Goal: Information Seeking & Learning: Find specific fact

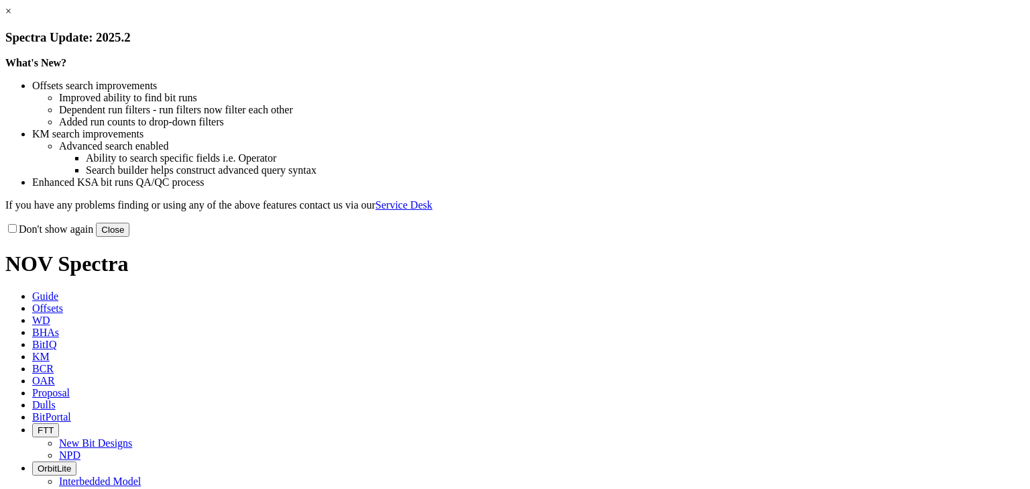
click at [129, 237] on button "Close" at bounding box center [113, 230] width 34 height 14
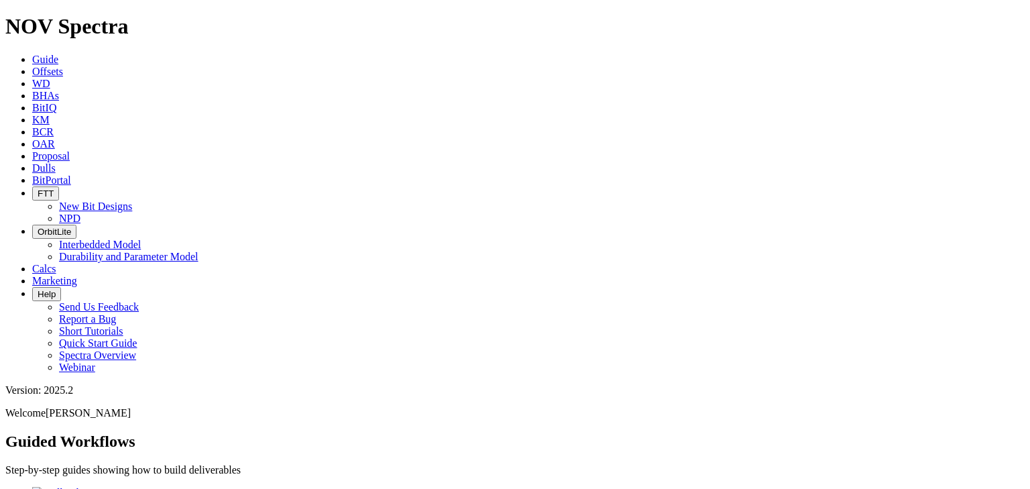
click at [32, 66] on icon at bounding box center [32, 71] width 0 height 11
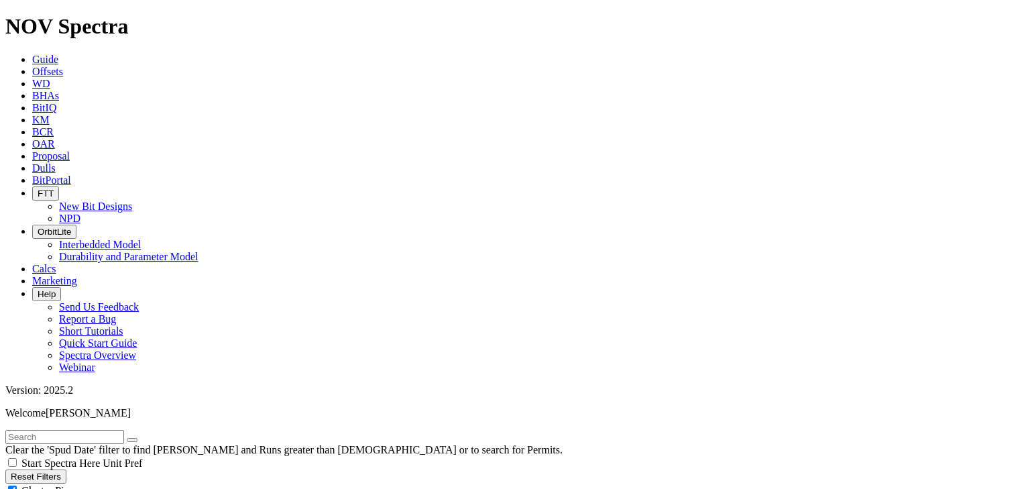
click at [84, 430] on input "text" at bounding box center [64, 437] width 119 height 14
type input "13.5"
drag, startPoint x: 22, startPoint y: 458, endPoint x: 3, endPoint y: 458, distance: 18.8
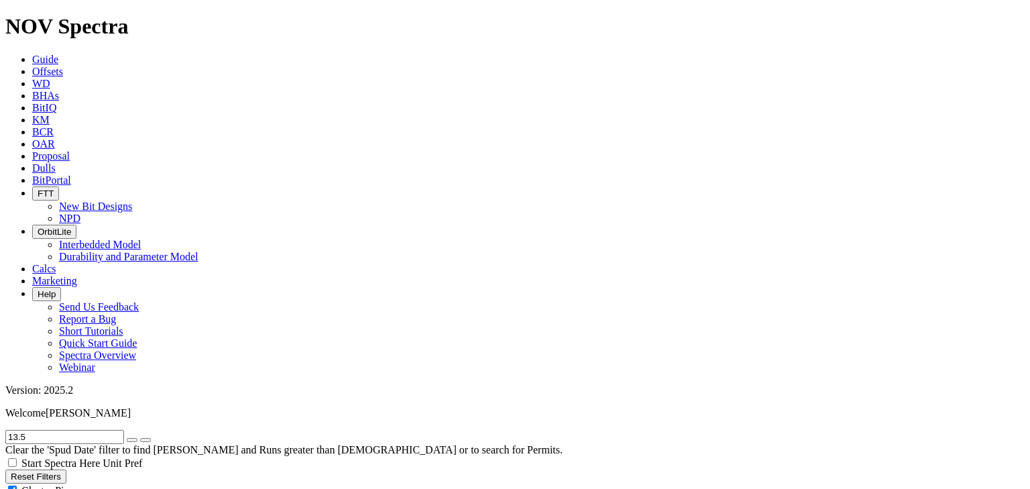
type input "[DATE]"
click at [132, 483] on div "Cluster Pins" at bounding box center [514, 489] width 1019 height 13
checkbox input "false"
drag, startPoint x: 76, startPoint y: 130, endPoint x: 78, endPoint y: 146, distance: 15.5
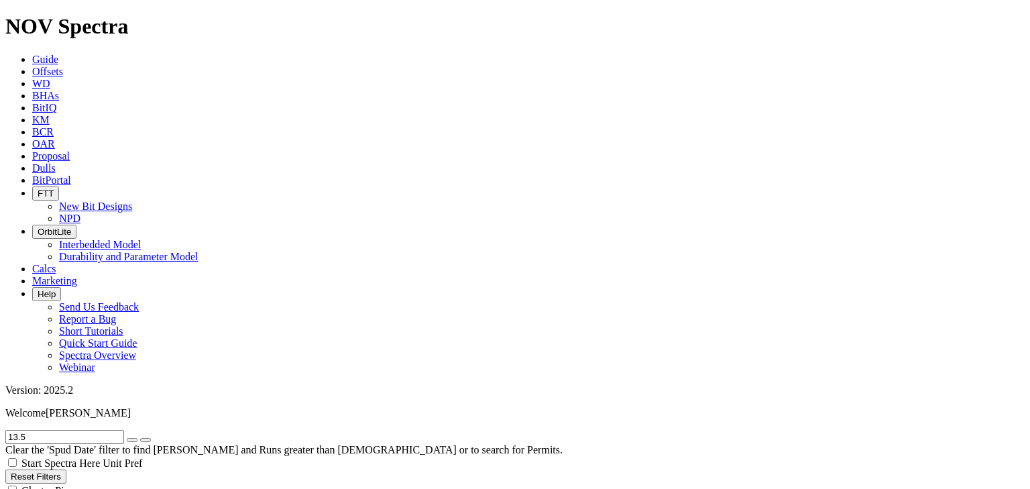
click at [132, 440] on icon "button" at bounding box center [132, 440] width 0 height 0
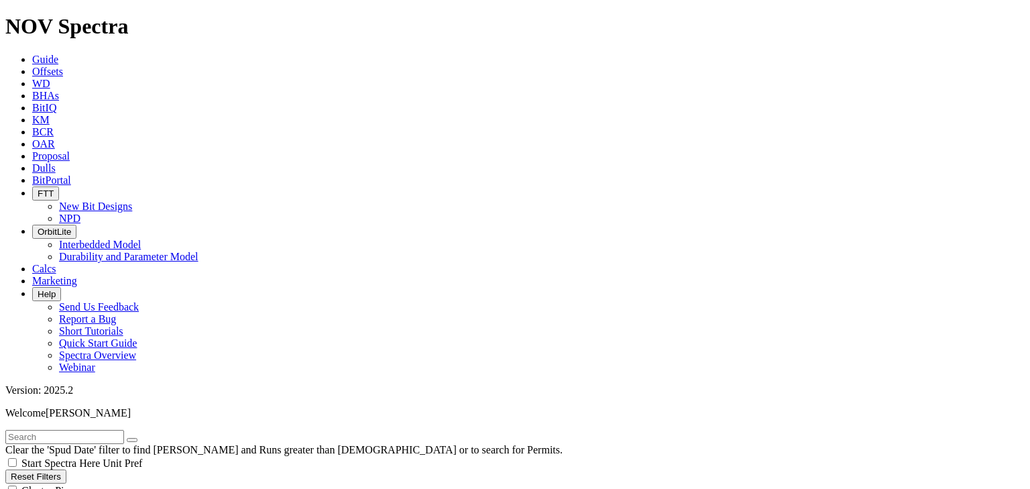
scroll to position [378, 0]
click at [94, 430] on input "text" at bounding box center [64, 437] width 119 height 14
drag, startPoint x: 23, startPoint y: 329, endPoint x: -3, endPoint y: 330, distance: 26.2
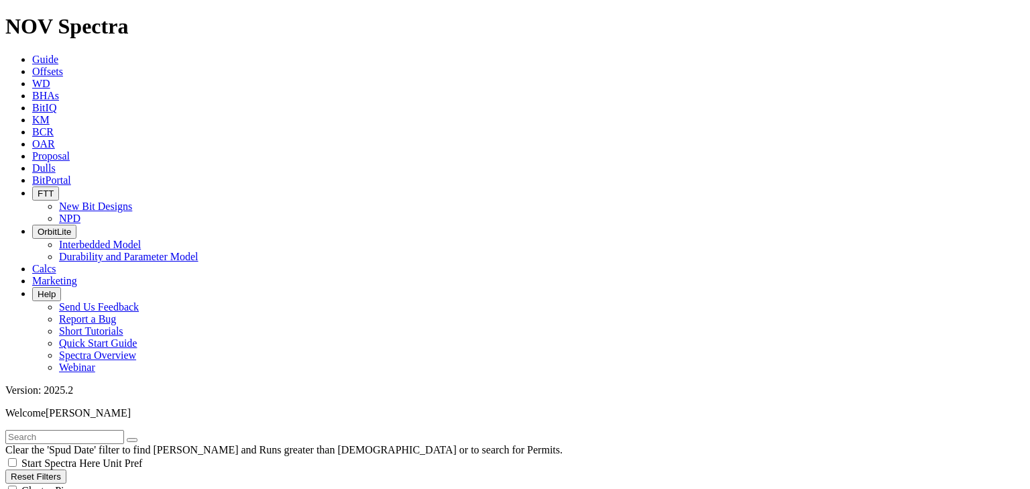
type input "[DATE]"
click at [33, 430] on input "text" at bounding box center [64, 437] width 119 height 14
type input "13.5"
